Goal: Use online tool/utility: Utilize a website feature to perform a specific function

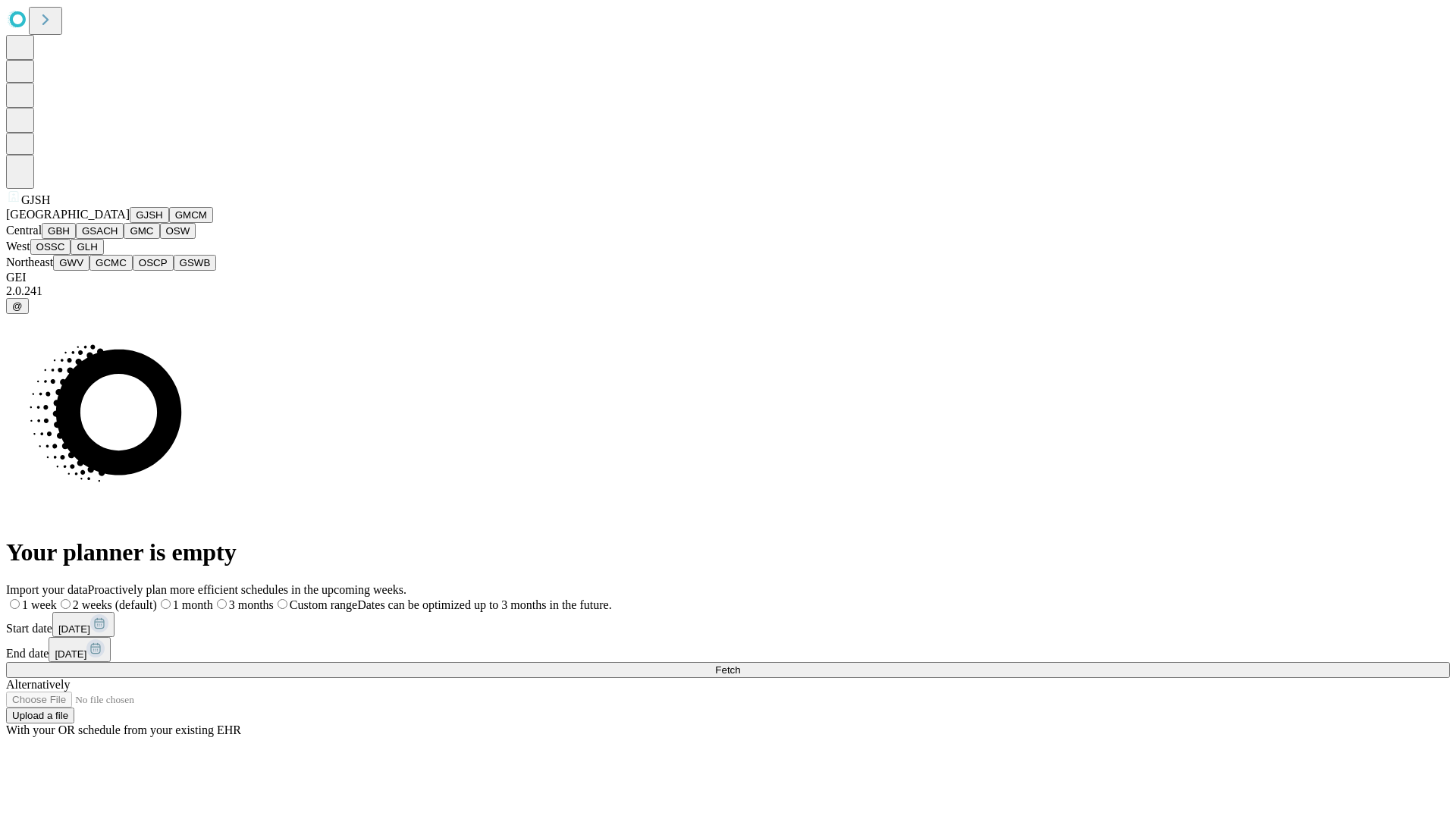
click at [130, 223] on button "GJSH" at bounding box center [149, 214] width 40 height 16
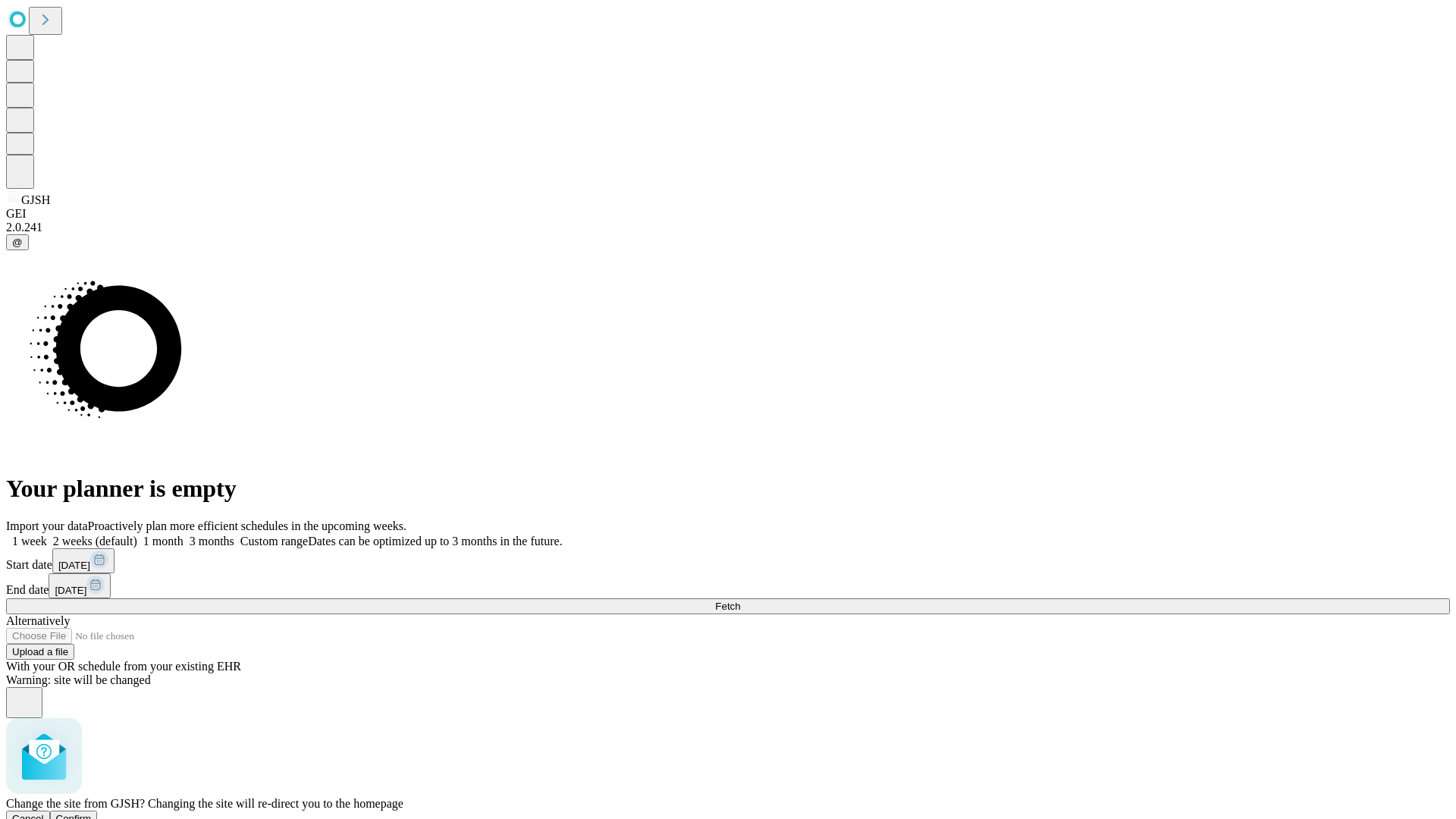
click at [92, 813] on span "Confirm" at bounding box center [73, 818] width 35 height 11
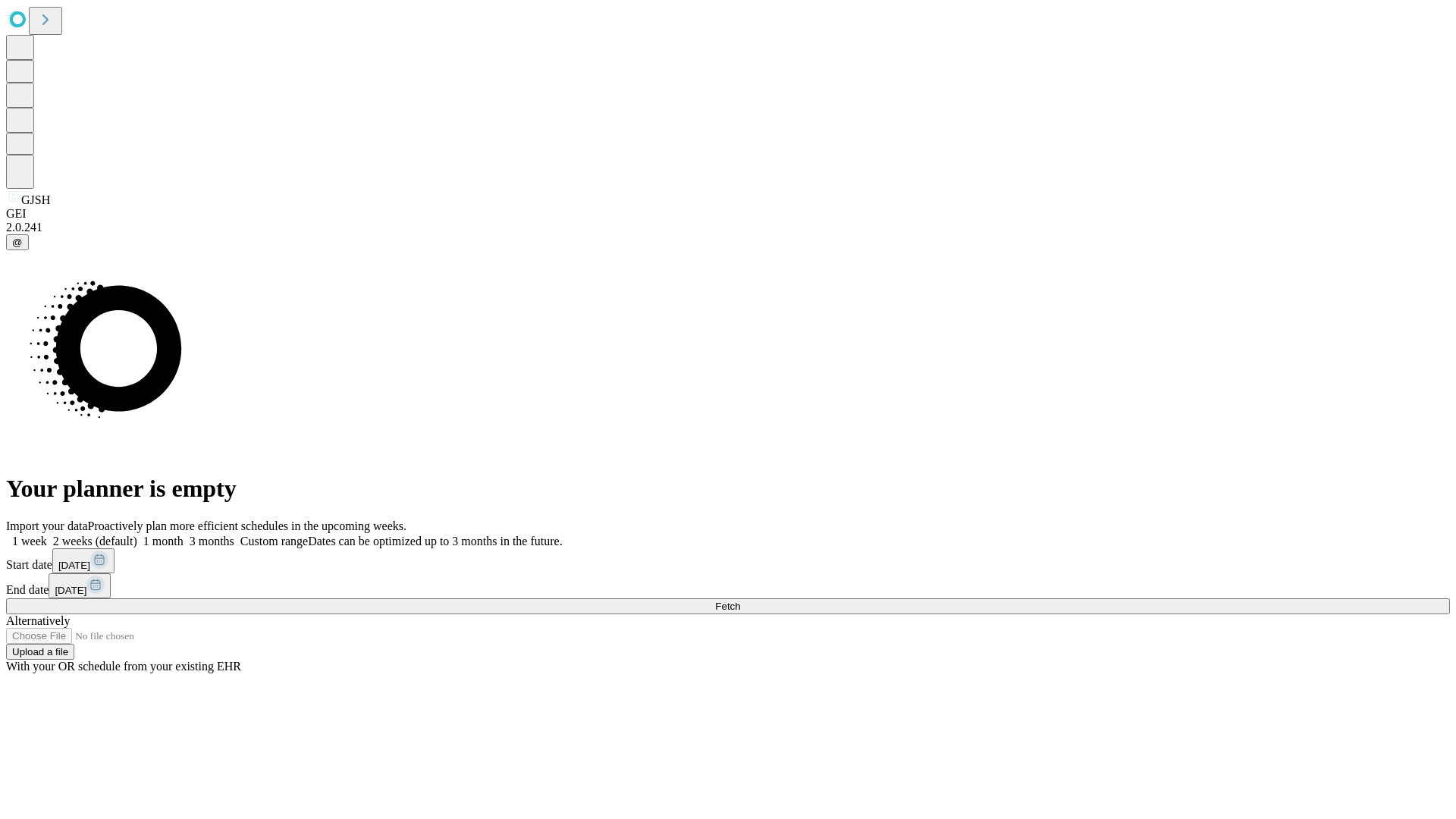
click at [138, 534] on label "2 weeks (default)" at bounding box center [92, 540] width 90 height 13
click at [740, 600] on span "Fetch" at bounding box center [728, 605] width 25 height 11
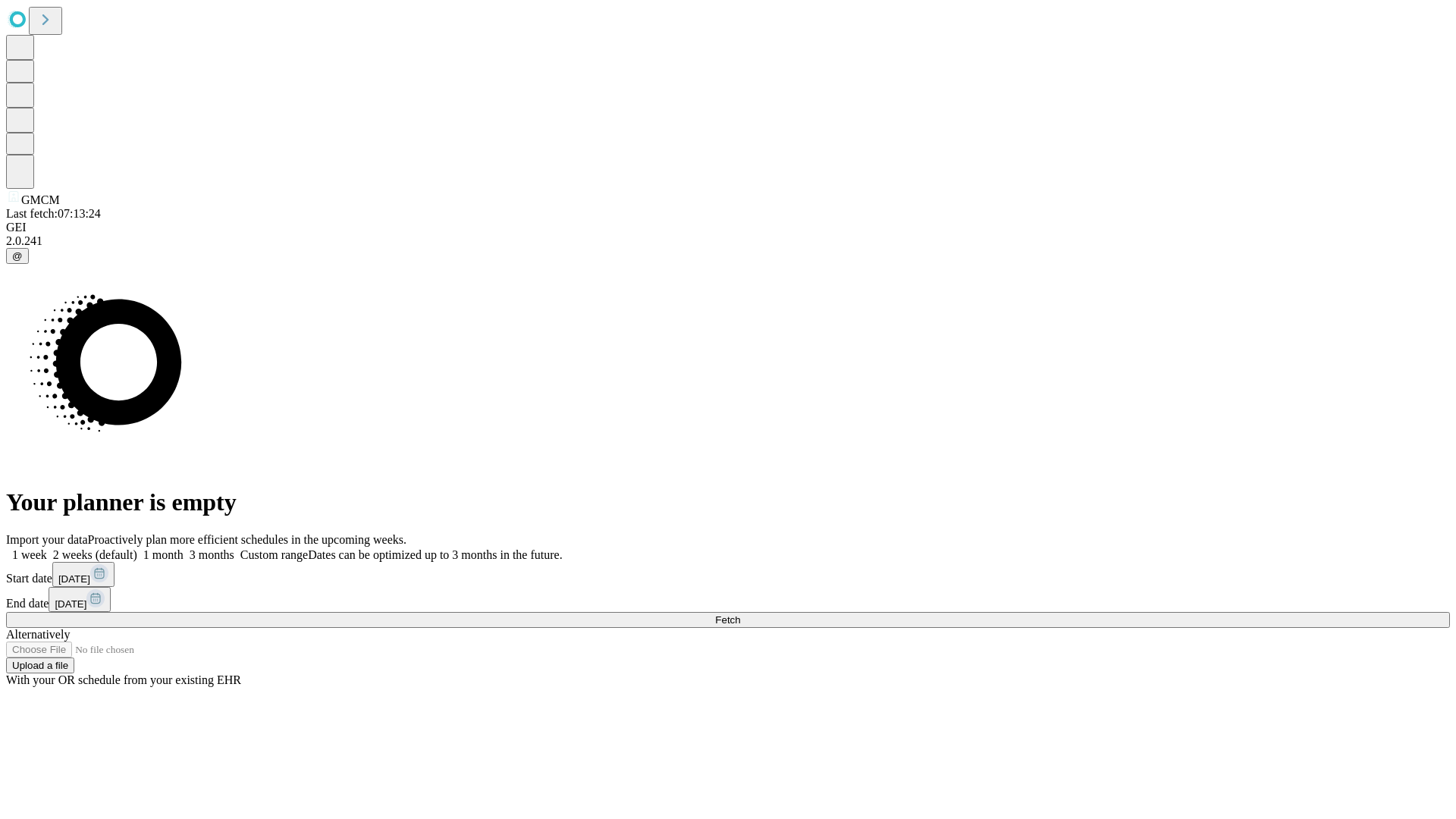
click at [138, 548] on label "2 weeks (default)" at bounding box center [92, 554] width 90 height 13
click at [740, 614] on span "Fetch" at bounding box center [728, 619] width 25 height 11
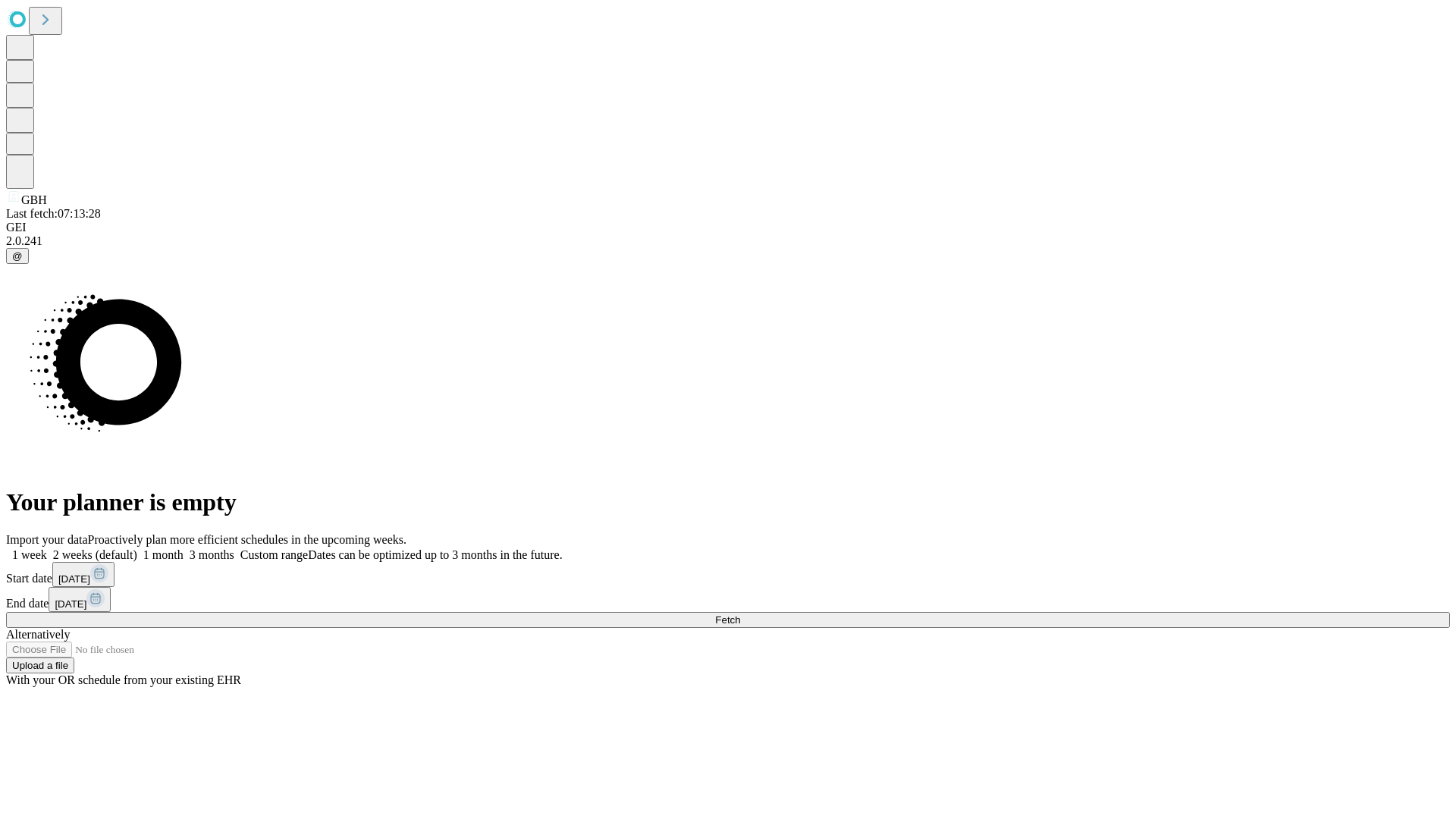
click at [138, 548] on label "2 weeks (default)" at bounding box center [92, 554] width 90 height 13
click at [740, 614] on span "Fetch" at bounding box center [728, 619] width 25 height 11
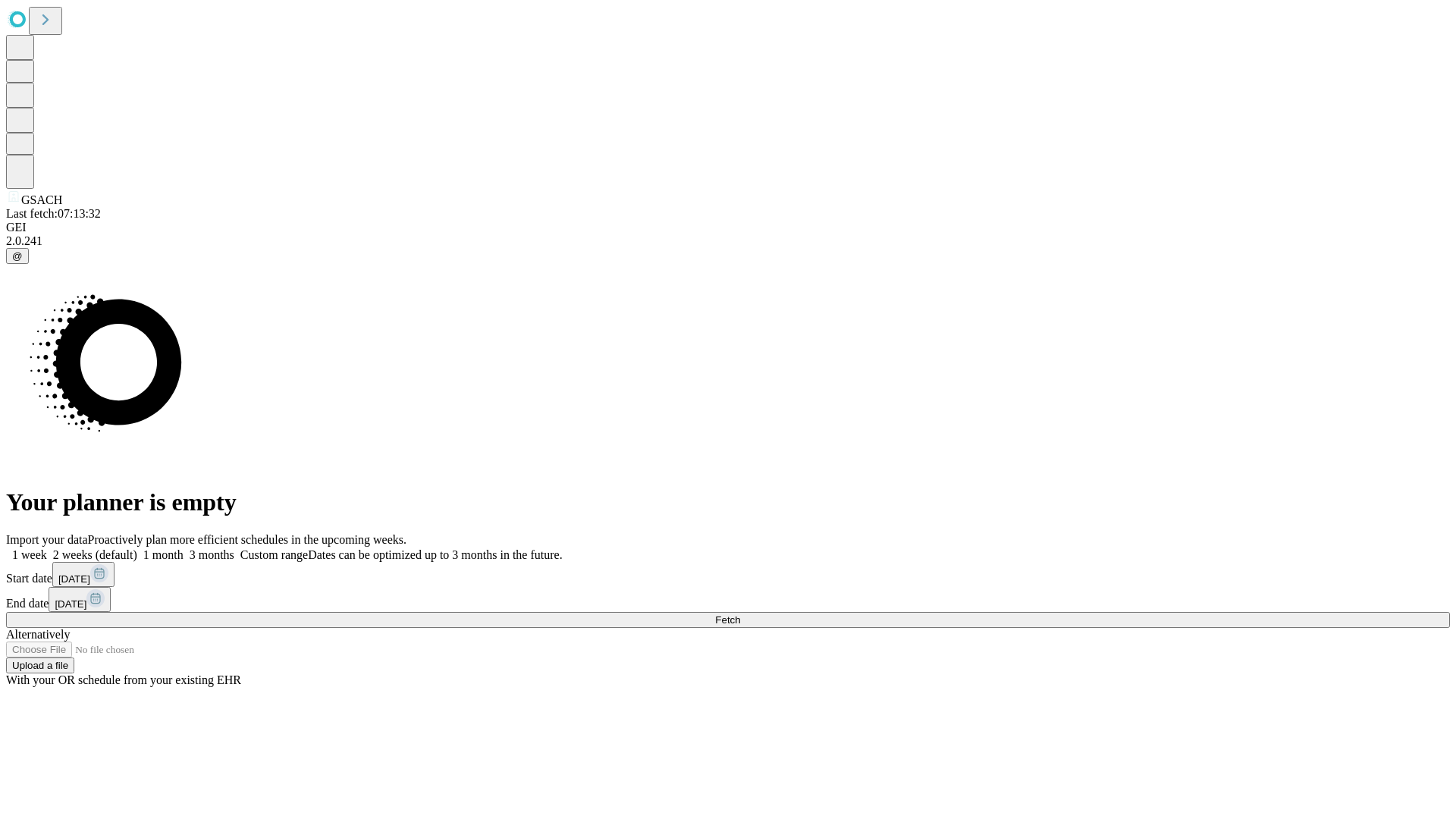
click at [138, 548] on label "2 weeks (default)" at bounding box center [92, 554] width 90 height 13
click at [740, 614] on span "Fetch" at bounding box center [728, 619] width 25 height 11
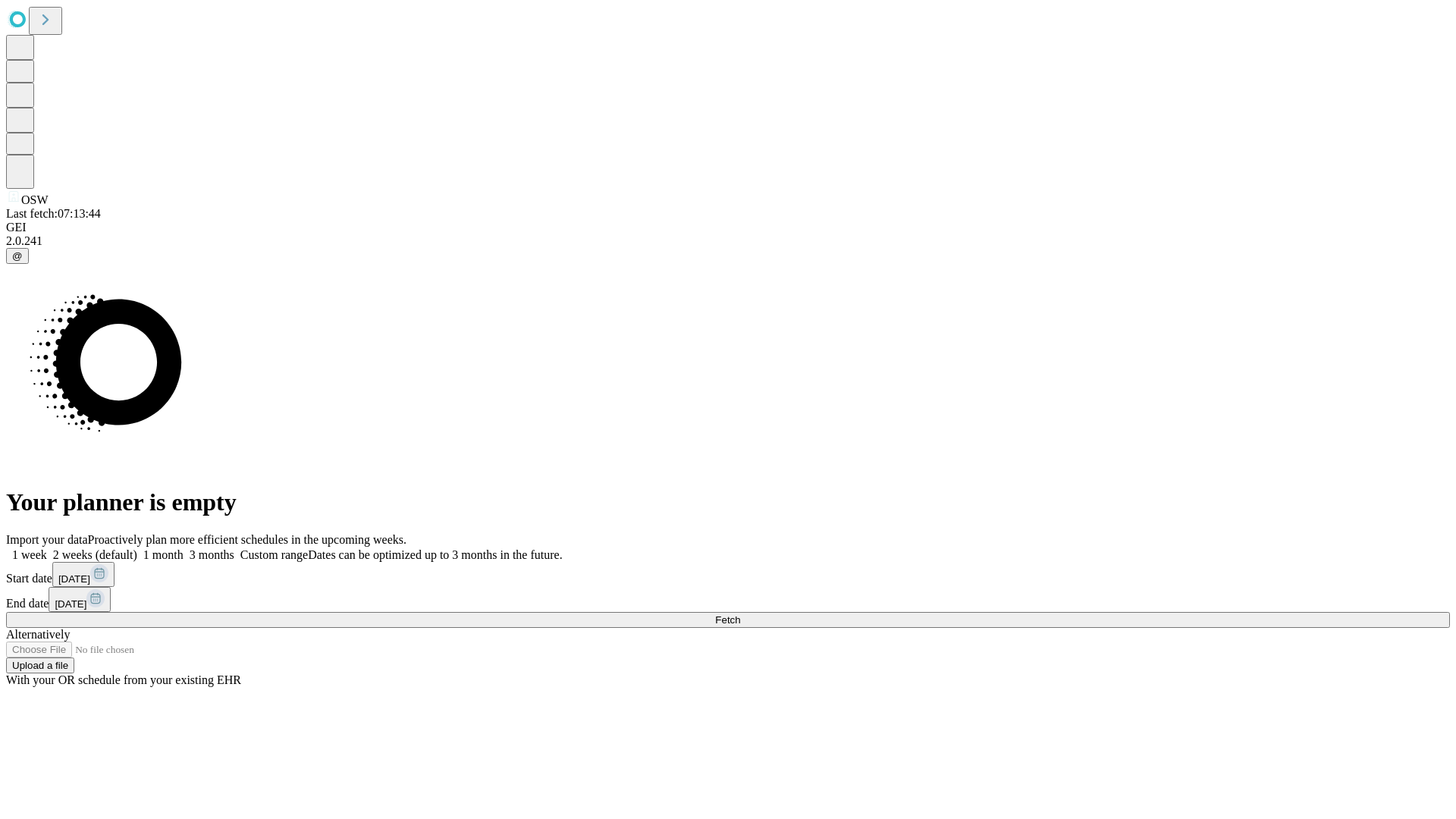
click at [138, 548] on label "2 weeks (default)" at bounding box center [92, 554] width 90 height 13
click at [740, 614] on span "Fetch" at bounding box center [728, 619] width 25 height 11
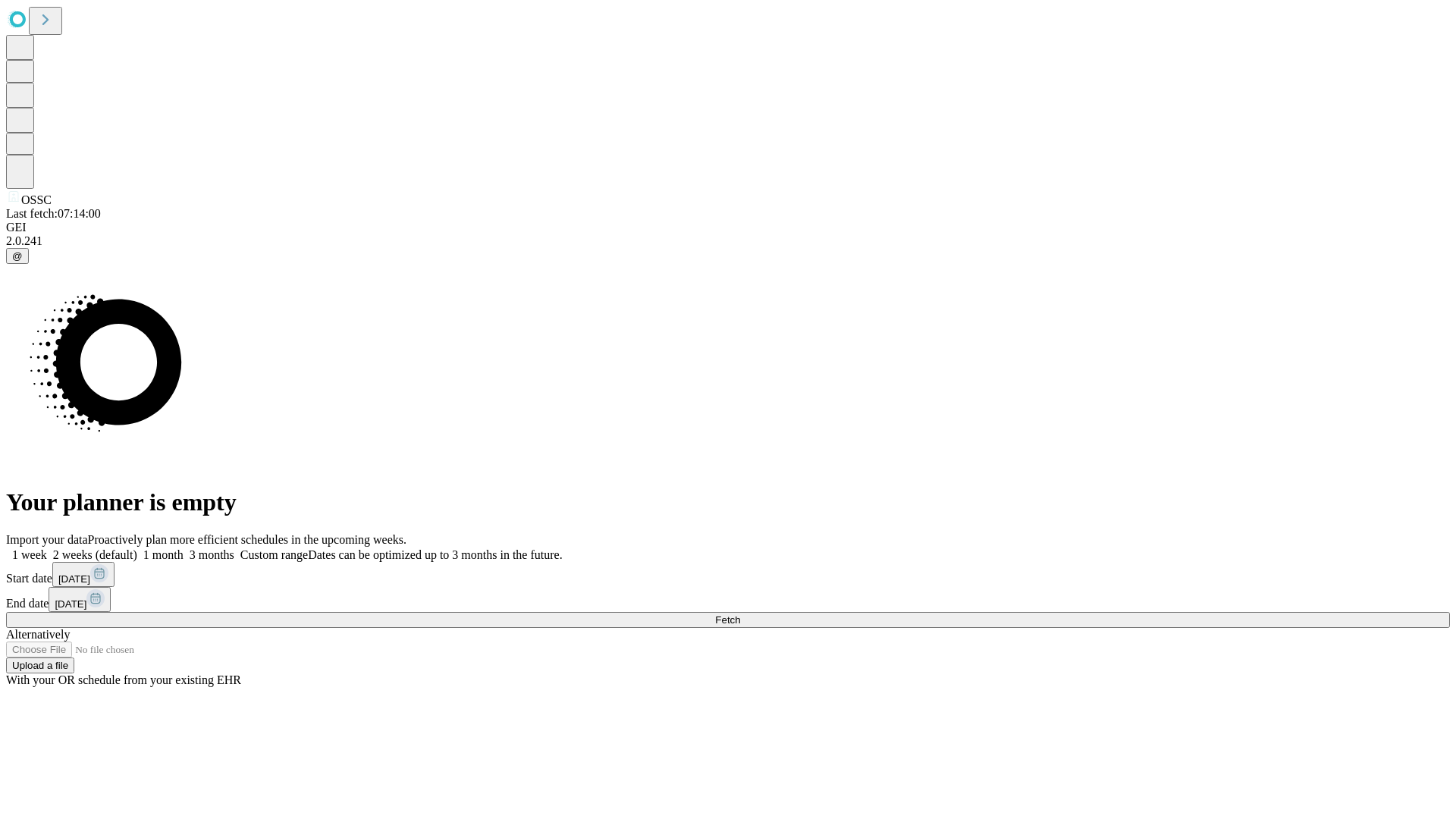
click at [138, 548] on label "2 weeks (default)" at bounding box center [92, 554] width 90 height 13
click at [740, 614] on span "Fetch" at bounding box center [728, 619] width 25 height 11
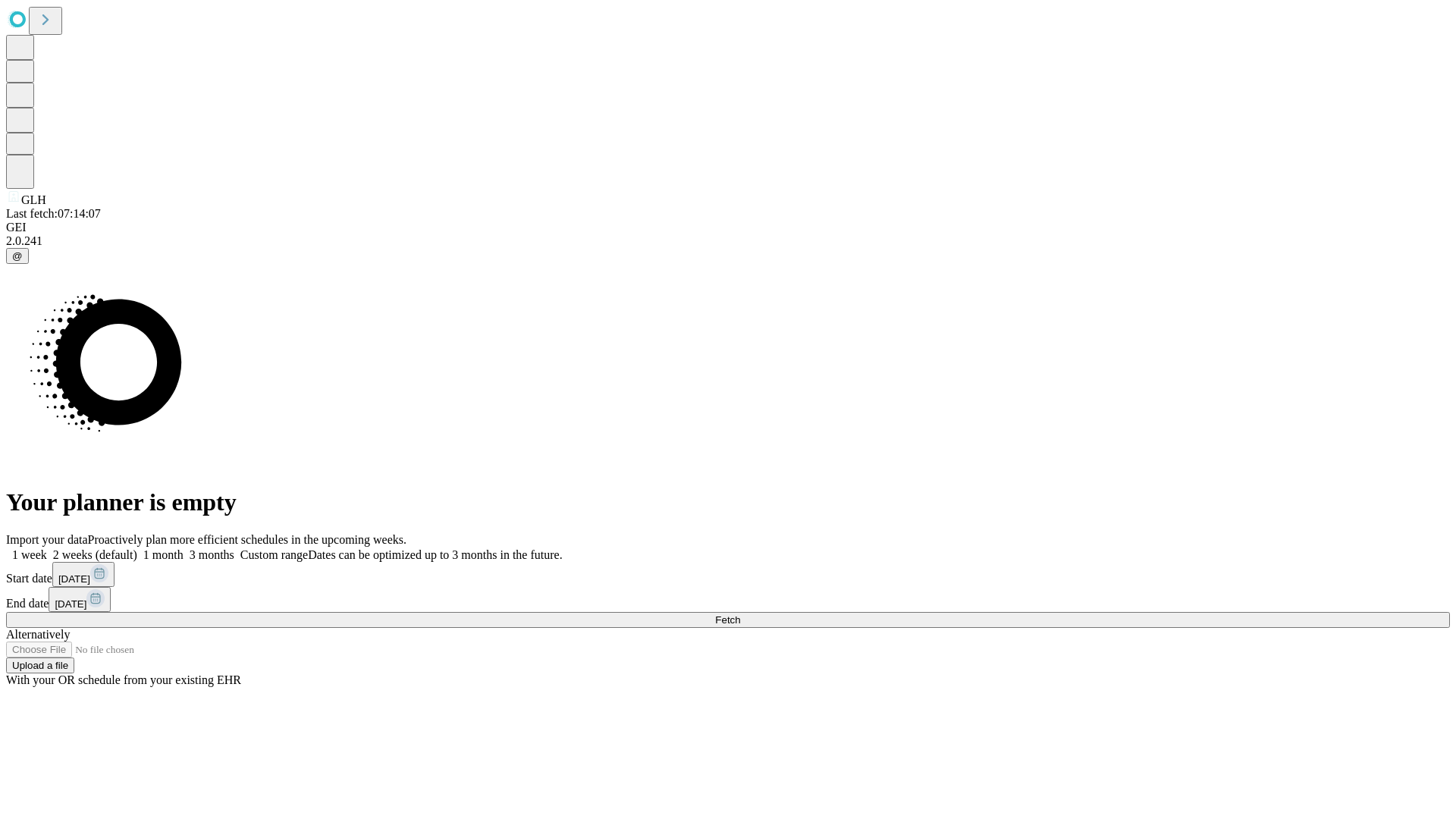
click at [740, 614] on span "Fetch" at bounding box center [728, 619] width 25 height 11
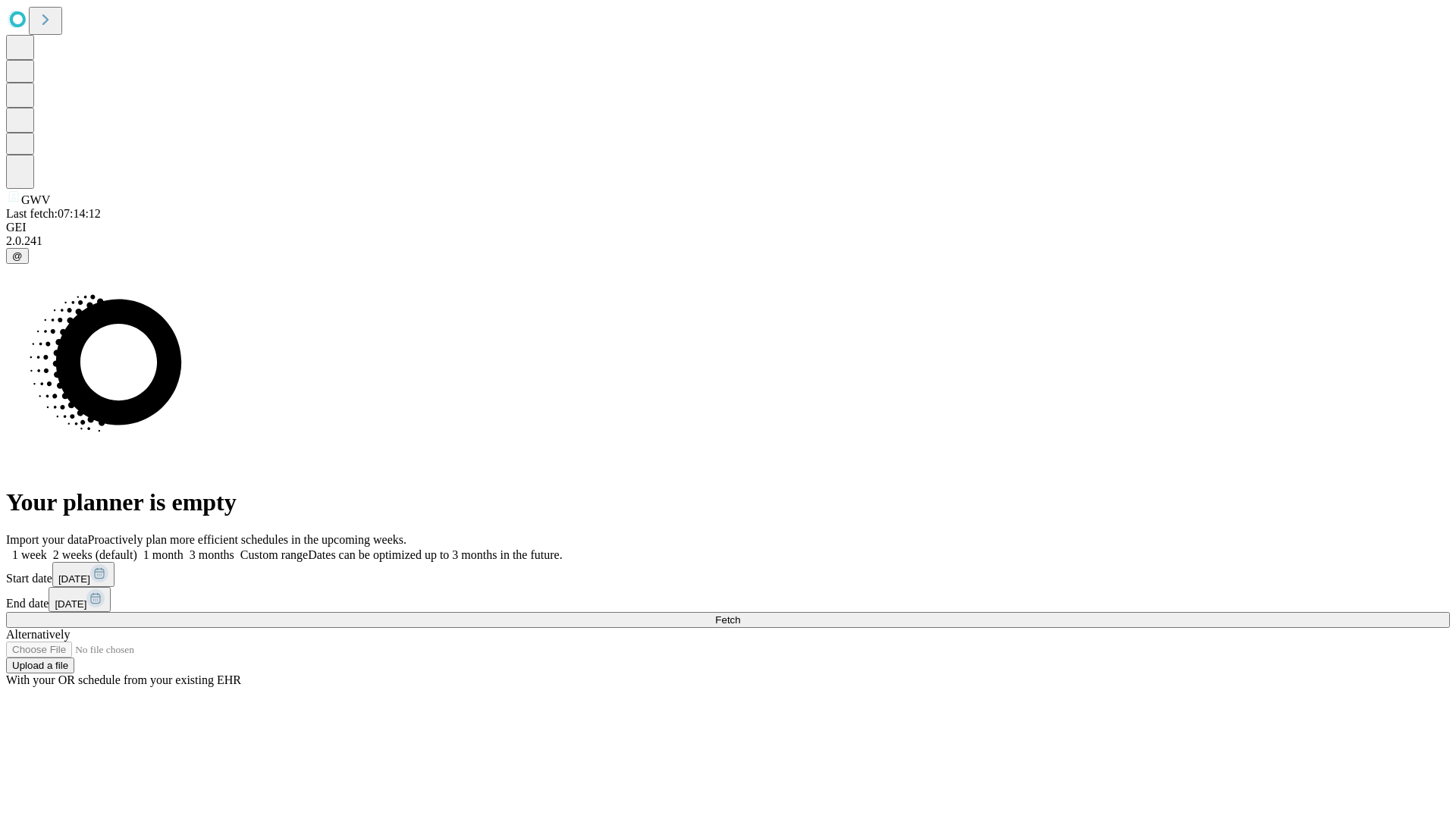
click at [138, 548] on label "2 weeks (default)" at bounding box center [92, 554] width 90 height 13
click at [740, 614] on span "Fetch" at bounding box center [728, 619] width 25 height 11
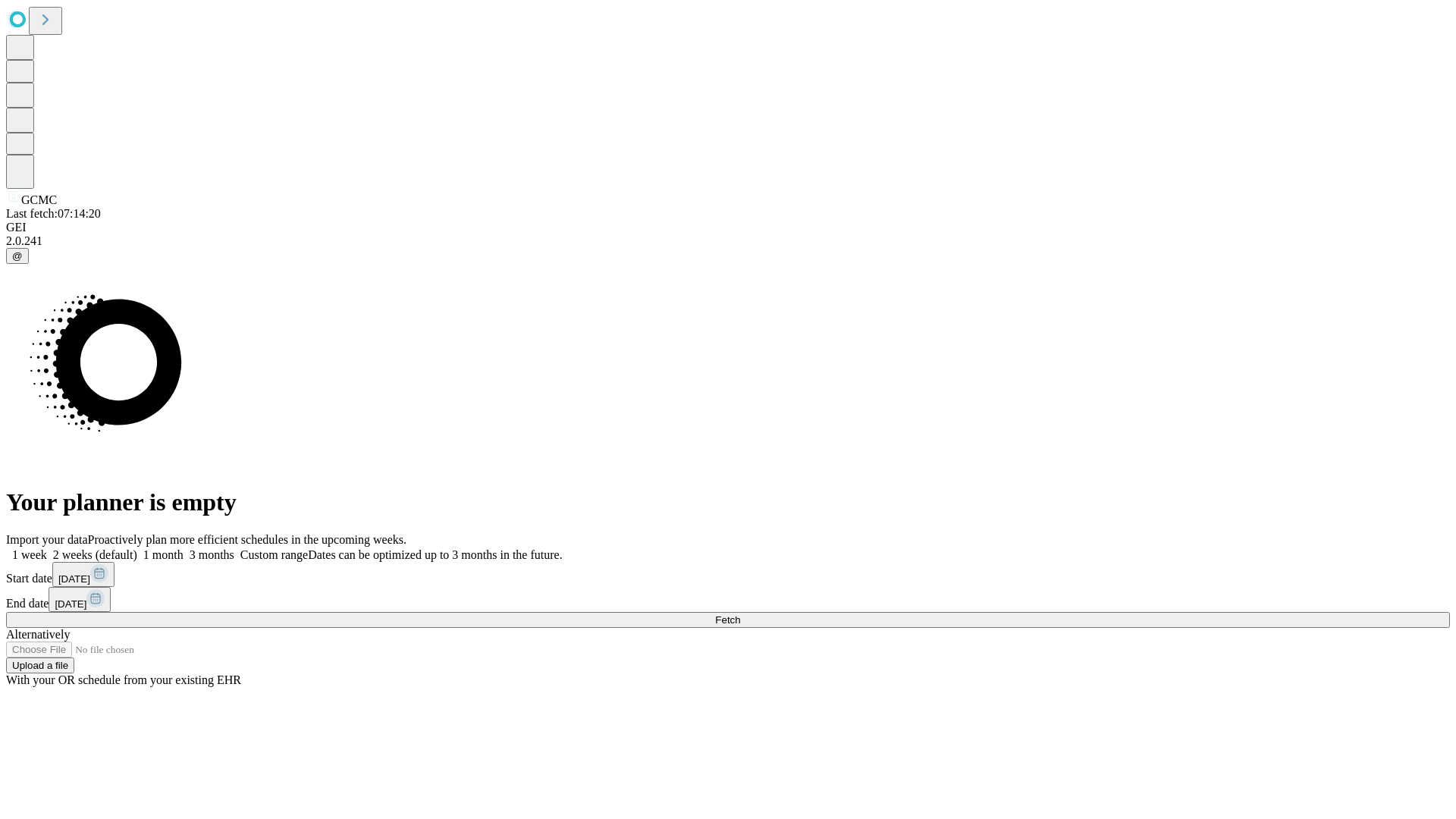
click at [138, 548] on label "2 weeks (default)" at bounding box center [92, 554] width 90 height 13
click at [740, 614] on span "Fetch" at bounding box center [728, 619] width 25 height 11
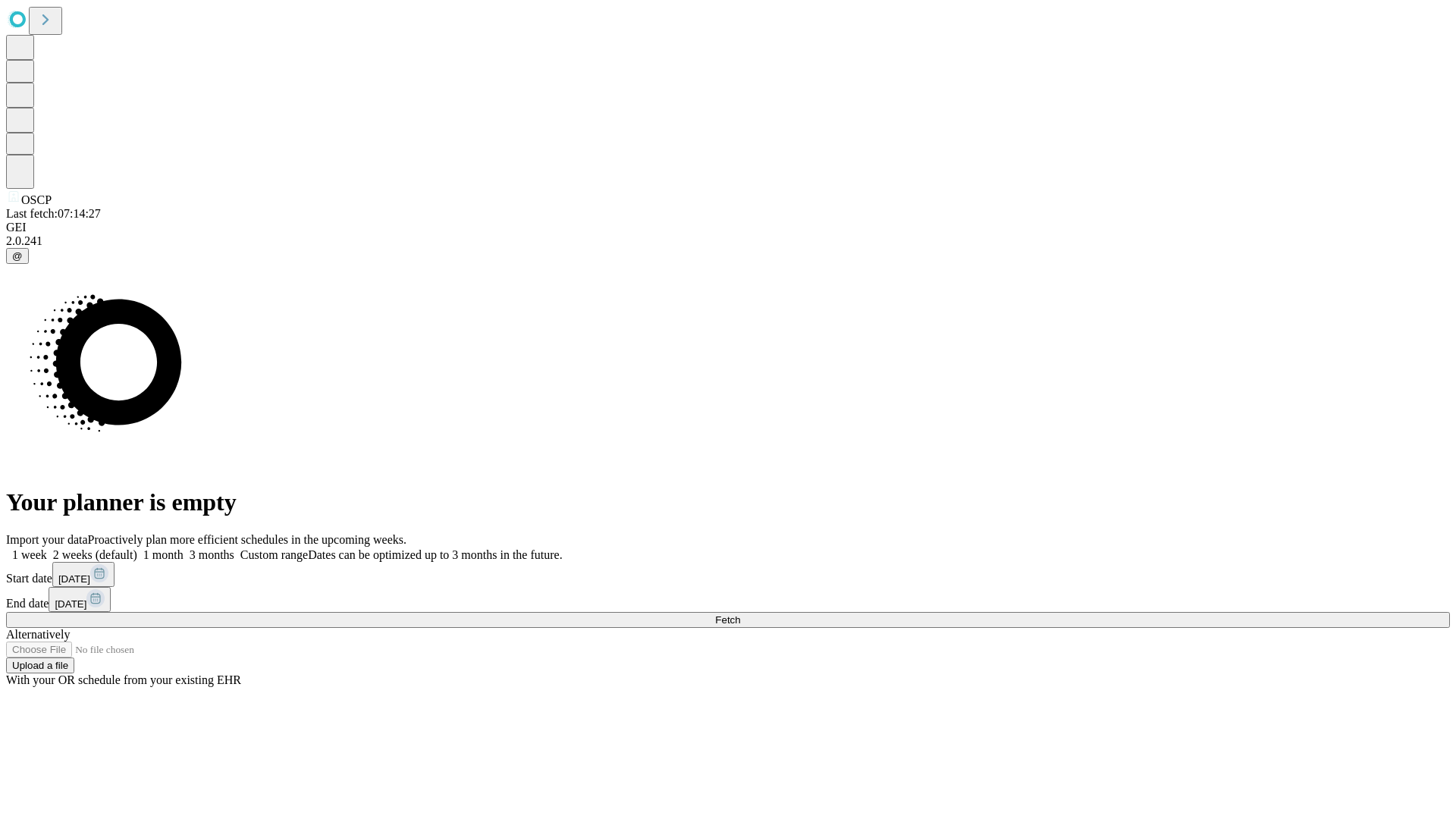
click at [138, 548] on label "2 weeks (default)" at bounding box center [92, 554] width 90 height 13
click at [740, 614] on span "Fetch" at bounding box center [728, 619] width 25 height 11
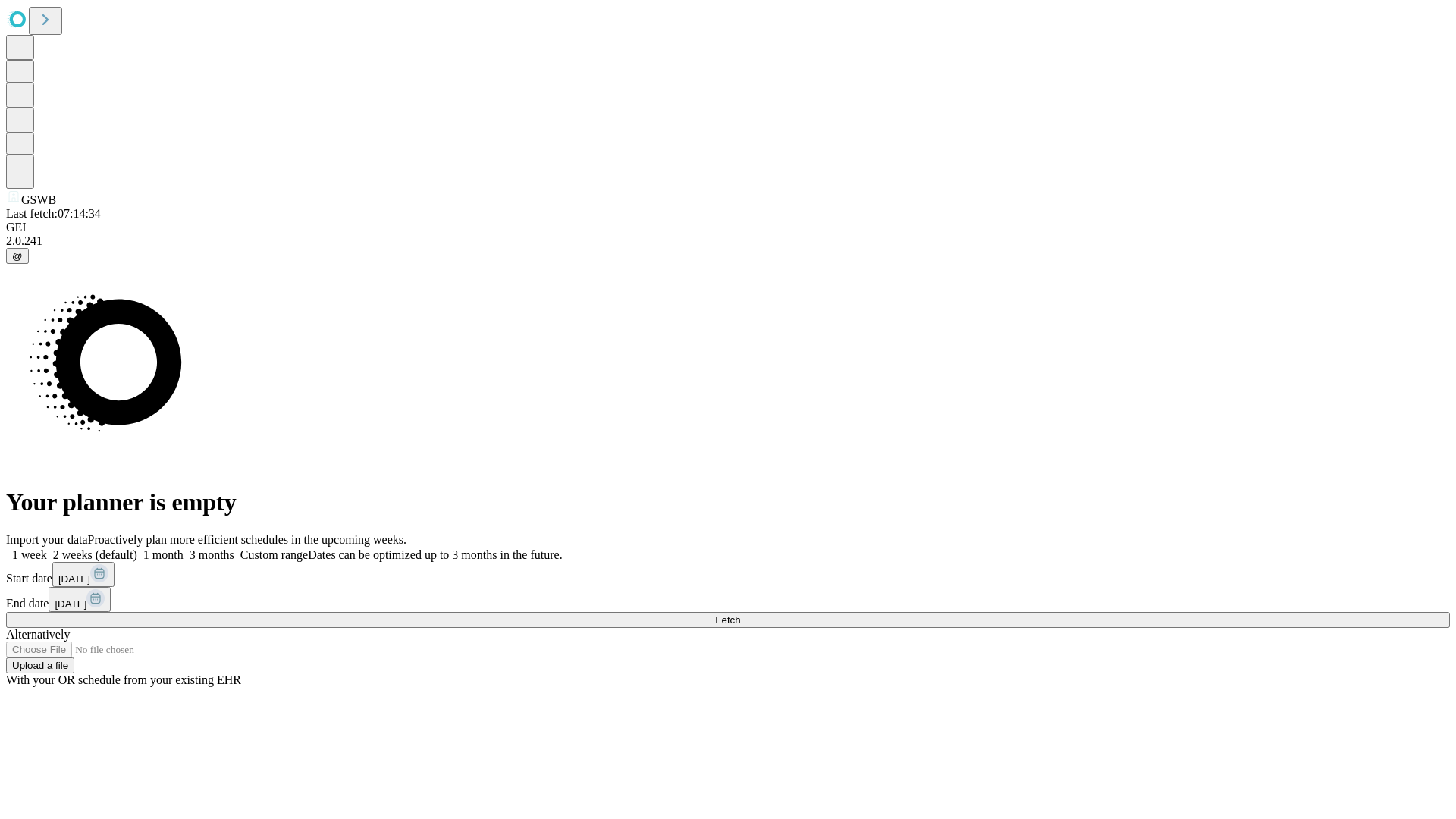
click at [138, 548] on label "2 weeks (default)" at bounding box center [92, 554] width 90 height 13
click at [740, 614] on span "Fetch" at bounding box center [728, 619] width 25 height 11
